Goal: Navigation & Orientation: Find specific page/section

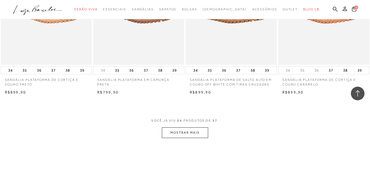
scroll to position [986, 0]
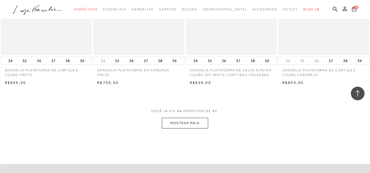
click at [187, 126] on button "MOSTRAR MAIS" at bounding box center [185, 123] width 46 height 11
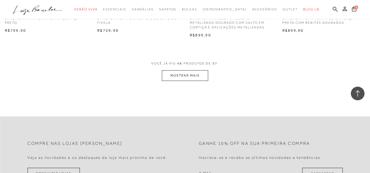
scroll to position [2082, 0]
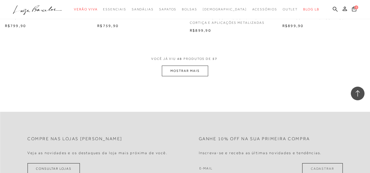
click at [191, 71] on button "MOSTRAR MAIS" at bounding box center [185, 71] width 46 height 11
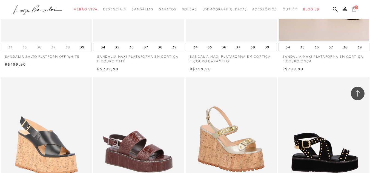
scroll to position [1781, 0]
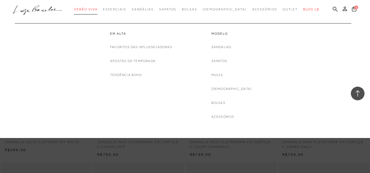
click at [98, 8] on span "Verão Viva" at bounding box center [86, 9] width 24 height 4
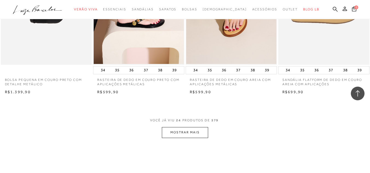
scroll to position [986, 0]
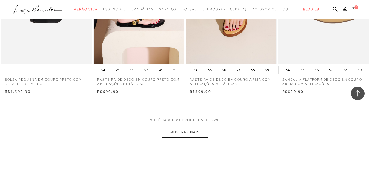
click at [185, 133] on button "MOSTRAR MAIS" at bounding box center [185, 132] width 46 height 11
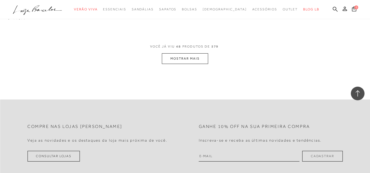
scroll to position [2109, 0]
click at [185, 59] on button "MOSTRAR MAIS" at bounding box center [185, 57] width 46 height 11
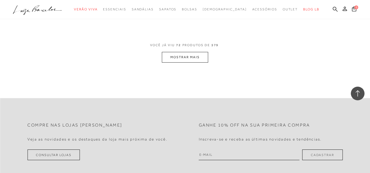
scroll to position [3150, 0]
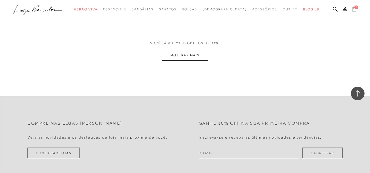
click at [187, 53] on button "MOSTRAR MAIS" at bounding box center [185, 55] width 46 height 11
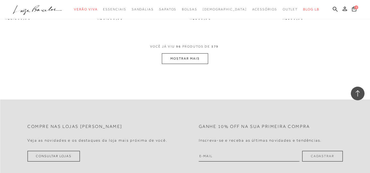
scroll to position [4191, 0]
click at [179, 59] on button "MOSTRAR MAIS" at bounding box center [185, 58] width 46 height 11
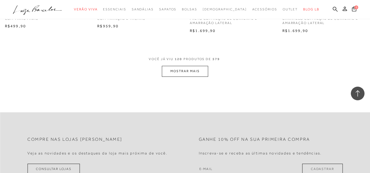
scroll to position [5232, 0]
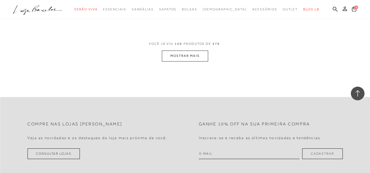
click at [188, 55] on button "MOSTRAR MAIS" at bounding box center [185, 56] width 46 height 11
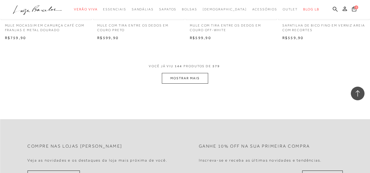
scroll to position [6246, 0]
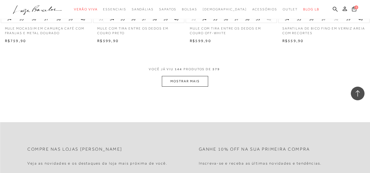
click at [190, 80] on button "MOSTRAR MAIS" at bounding box center [185, 81] width 46 height 11
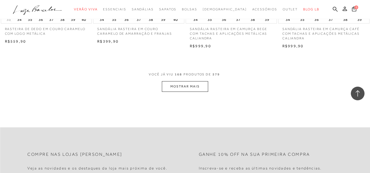
scroll to position [7287, 0]
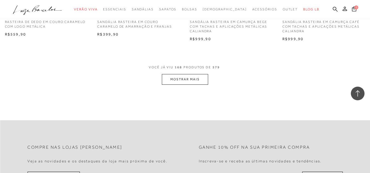
click at [191, 79] on button "MOSTRAR MAIS" at bounding box center [185, 79] width 46 height 11
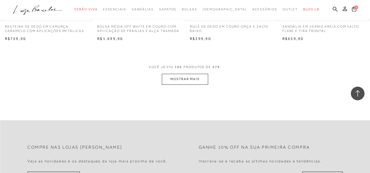
scroll to position [8328, 0]
click at [181, 76] on button "MOSTRAR MAIS" at bounding box center [185, 78] width 46 height 11
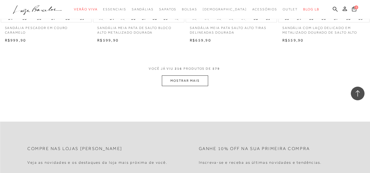
scroll to position [9396, 0]
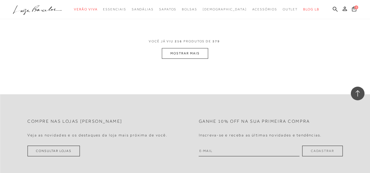
click at [185, 55] on button "MOSTRAR MAIS" at bounding box center [185, 53] width 46 height 11
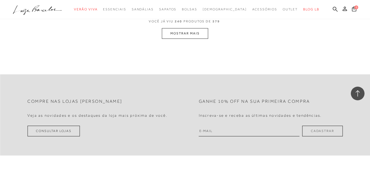
scroll to position [10464, 0]
click at [179, 35] on button "MOSTRAR MAIS" at bounding box center [185, 33] width 46 height 11
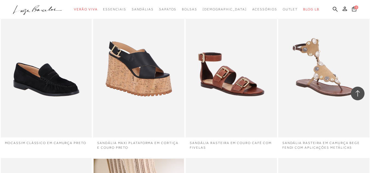
scroll to position [11517, 0]
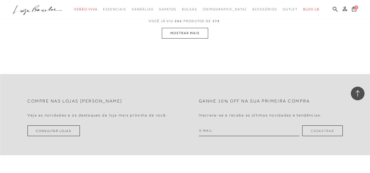
click at [184, 34] on button "MOSTRAR MAIS" at bounding box center [185, 33] width 46 height 11
